Goal: Task Accomplishment & Management: Manage account settings

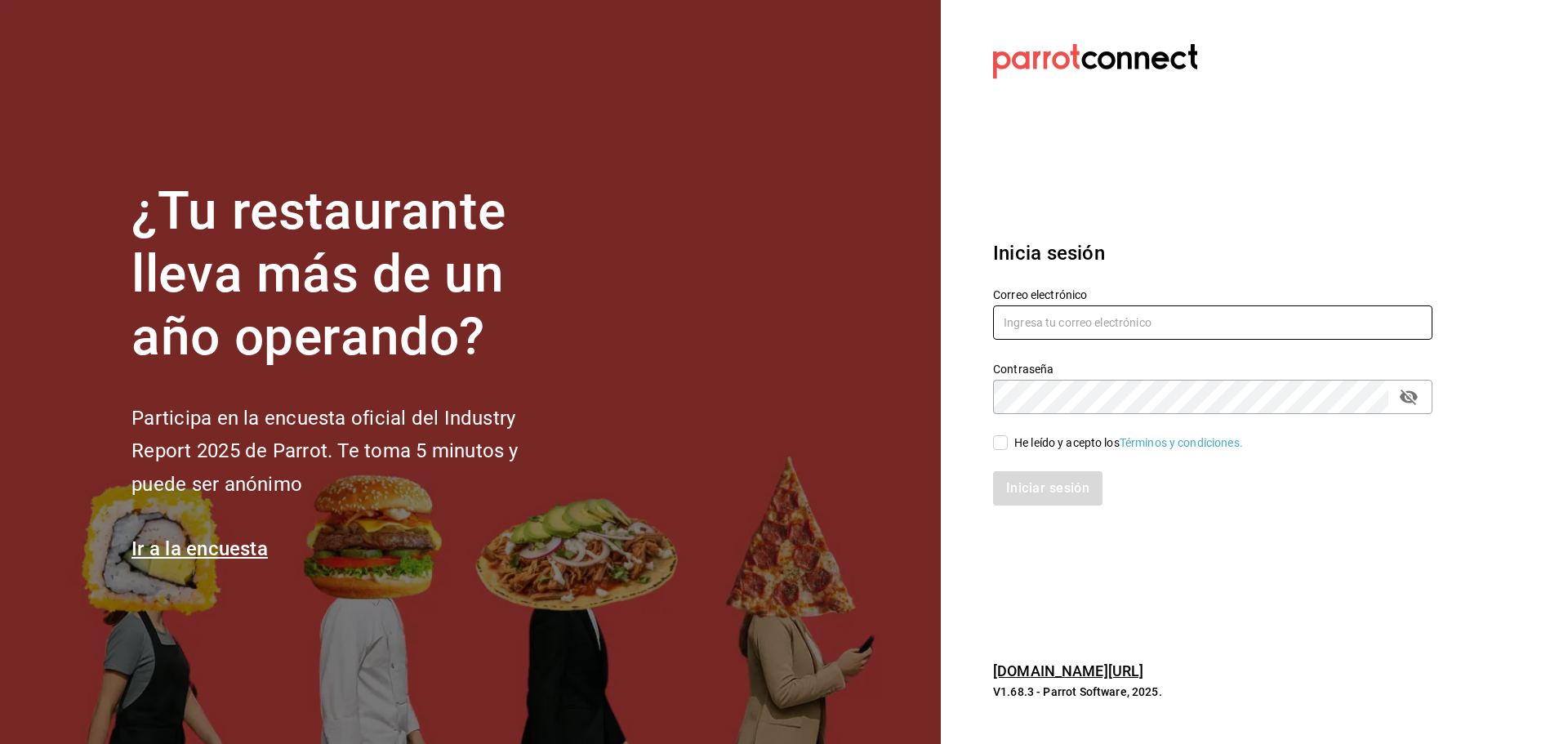
type input "diana.rivas@grupocosteno.com"
click at [1001, 446] on input "He leído y acepto los Términos y condiciones." at bounding box center [1000, 443] width 15 height 15
checkbox input "true"
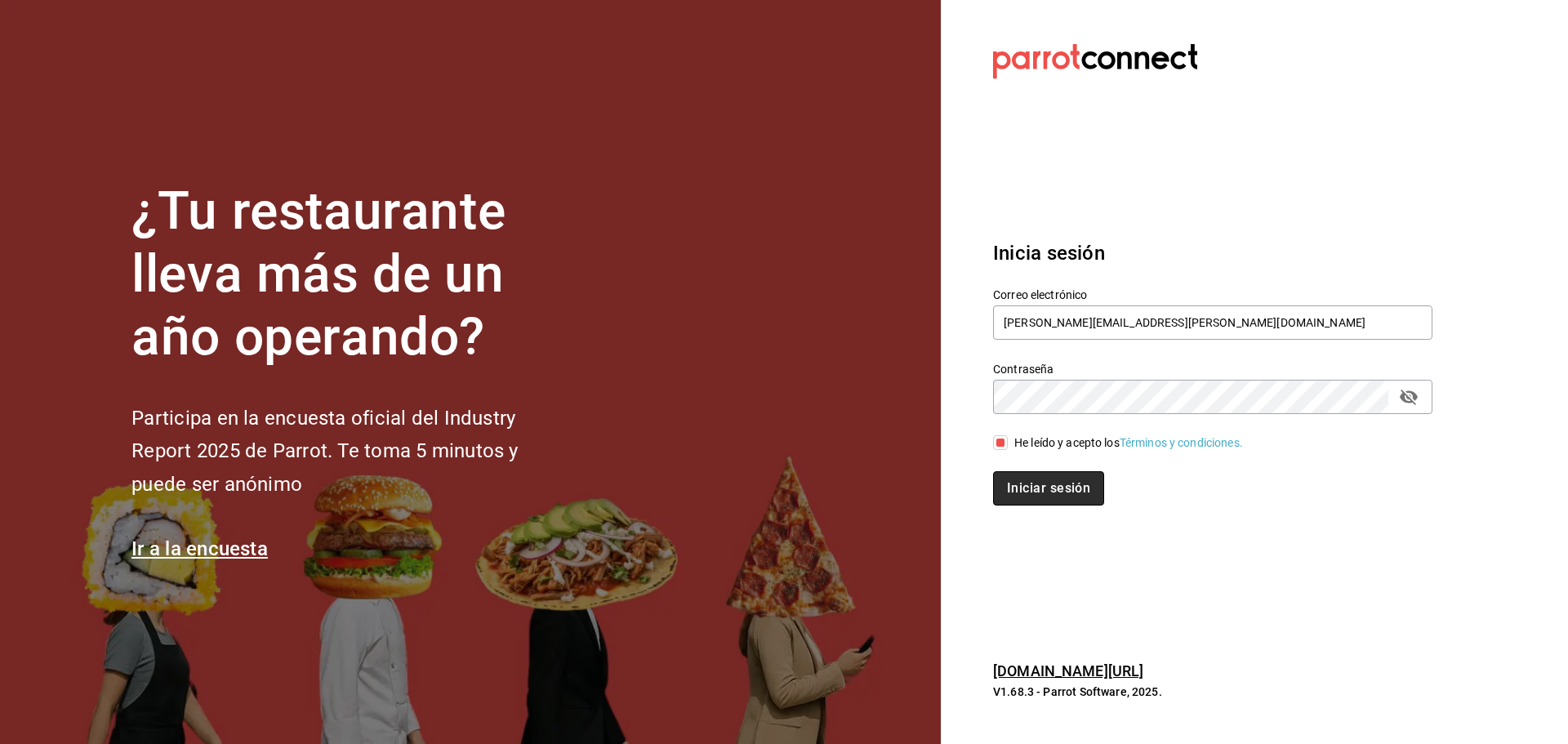
click at [1014, 479] on button "Iniciar sesión" at bounding box center [1048, 488] width 111 height 34
